Goal: Task Accomplishment & Management: Manage account settings

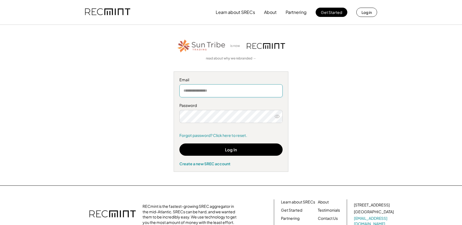
click at [216, 91] on input "email" at bounding box center [230, 90] width 103 height 13
type input "**********"
click at [228, 143] on div "**********" at bounding box center [230, 121] width 115 height 100
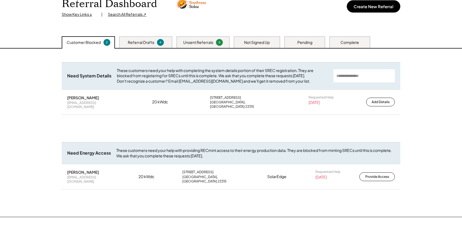
scroll to position [27, 0]
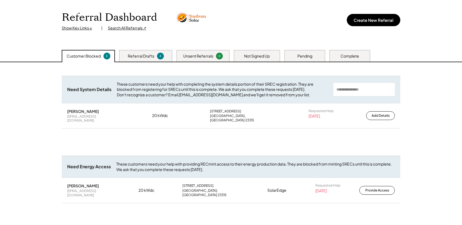
click at [150, 54] on div "Referral Drafts" at bounding box center [141, 55] width 26 height 5
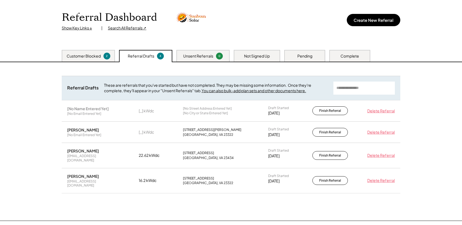
click at [207, 55] on div "Unsent Referrals" at bounding box center [198, 55] width 30 height 5
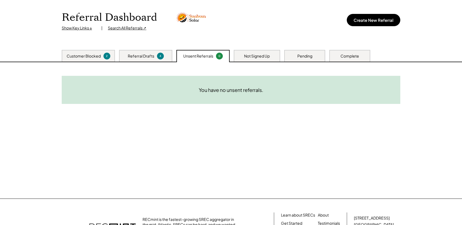
click at [76, 55] on div "Customer Blocked" at bounding box center [84, 55] width 34 height 5
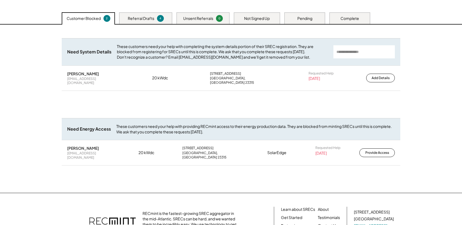
scroll to position [0, 0]
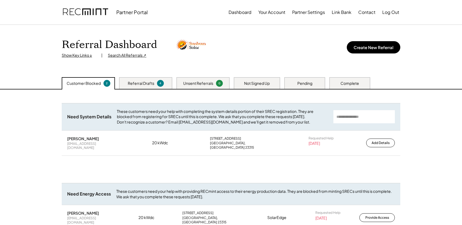
click at [303, 81] on div "Pending" at bounding box center [304, 83] width 15 height 5
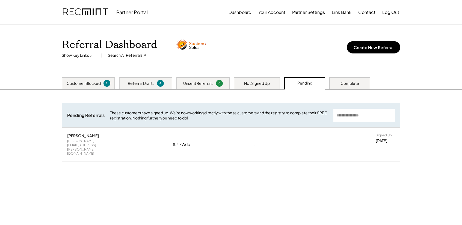
click at [257, 85] on div "Not Signed Up" at bounding box center [257, 83] width 26 height 5
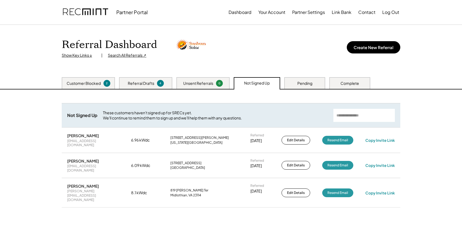
click at [206, 84] on div "Unsent Referrals" at bounding box center [198, 83] width 30 height 5
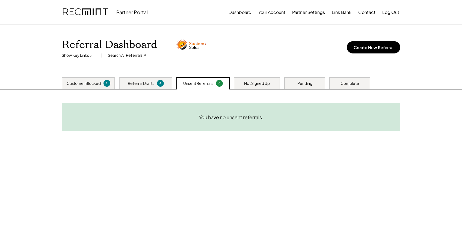
drag, startPoint x: 294, startPoint y: 78, endPoint x: 296, endPoint y: 82, distance: 4.5
click at [294, 78] on div "Pending" at bounding box center [304, 83] width 41 height 12
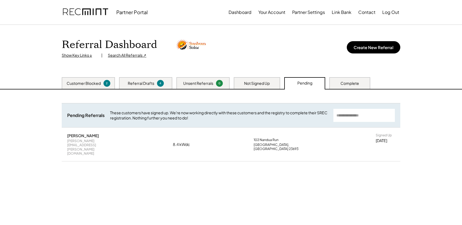
click at [135, 139] on div "[PERSON_NAME] [PERSON_NAME][EMAIL_ADDRESS][PERSON_NAME][DOMAIN_NAME] 8.4 kWdc […" at bounding box center [231, 145] width 338 height 34
click at [86, 134] on div "[PERSON_NAME]" at bounding box center [83, 135] width 32 height 5
click at [136, 146] on div "[PERSON_NAME] [PERSON_NAME][EMAIL_ADDRESS][PERSON_NAME][DOMAIN_NAME] 8.4 kWdc […" at bounding box center [231, 145] width 338 height 34
